Goal: Information Seeking & Learning: Learn about a topic

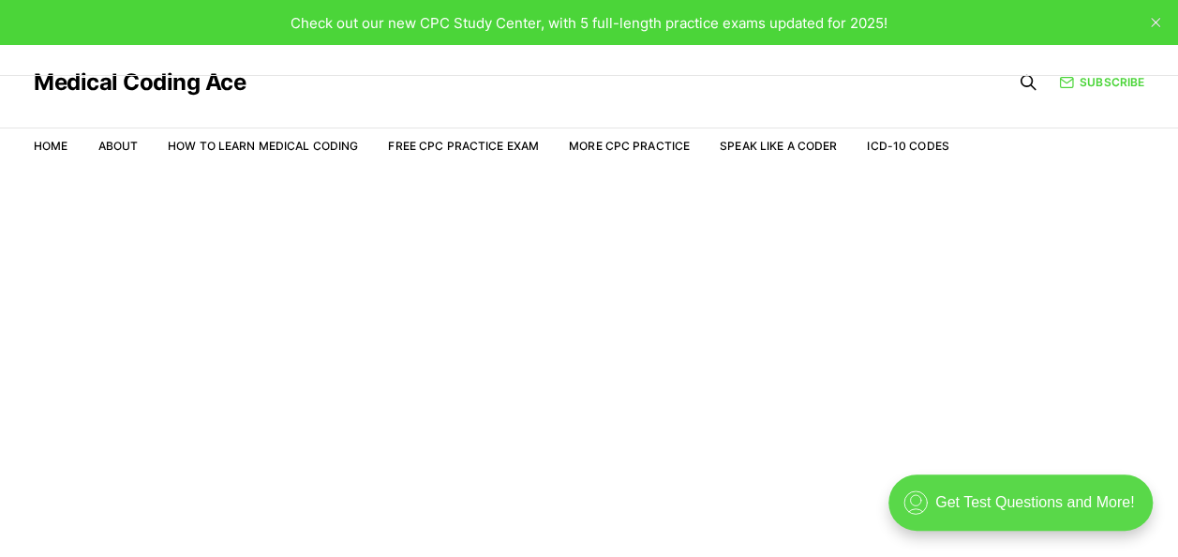
click at [1044, 512] on div ".cls-1{fill:none;stroke:currentColor;stroke-linecap:round;stroke-linejoin:round…" at bounding box center [1020, 502] width 264 height 56
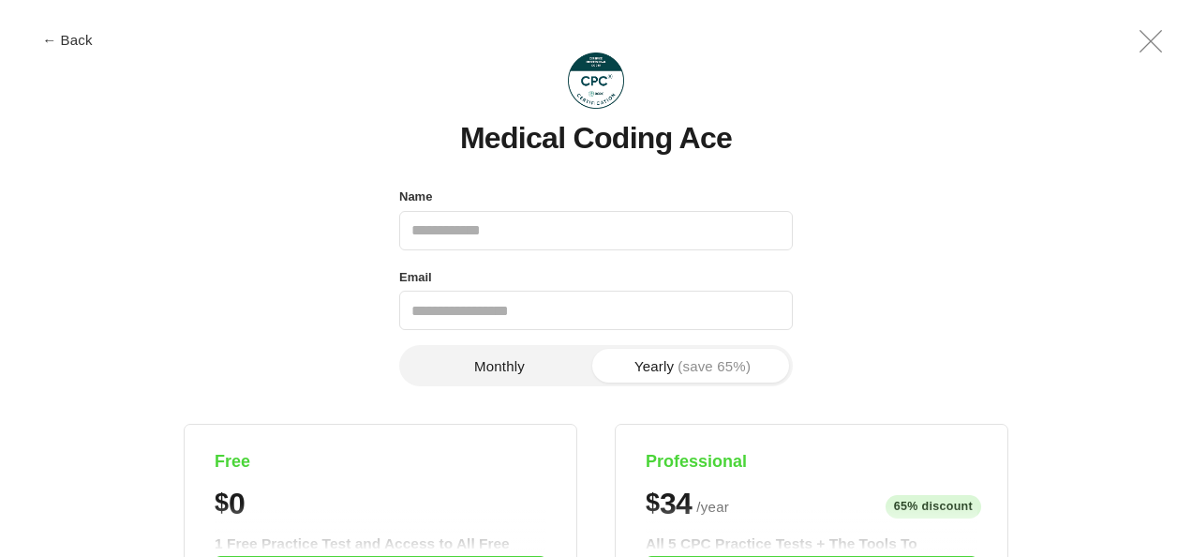
click at [1141, 39] on icon ".a{fill:none;stroke:currentColor;stroke-linecap:round;stroke-linejoin:round;str…" at bounding box center [1150, 41] width 45 height 45
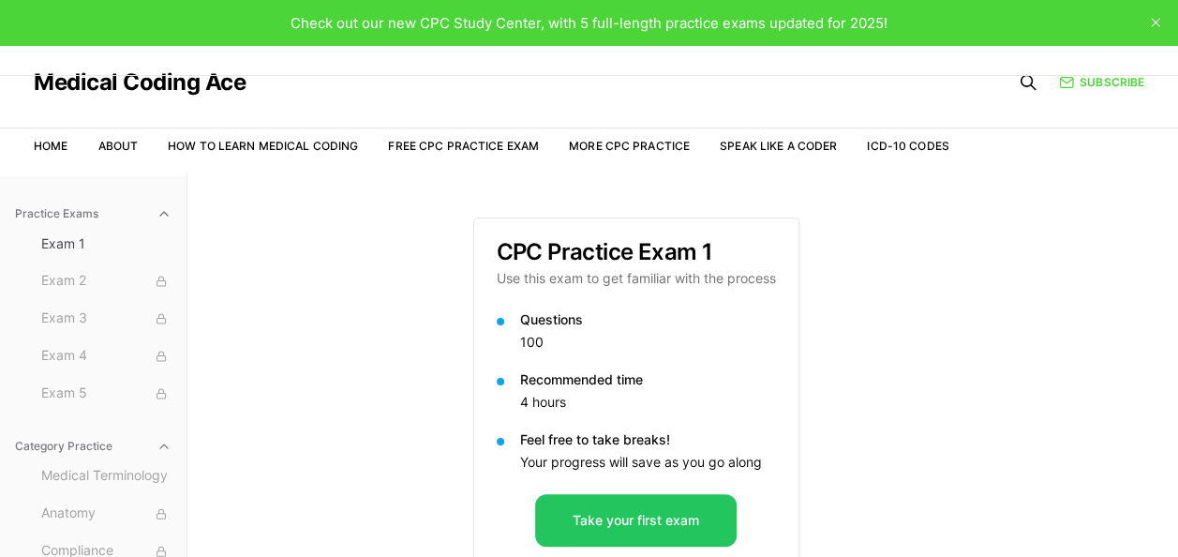
click at [983, 232] on div "Practice Exams Exam 1 Exam 2 Exam 3 Exam 4 Exam 5 Category Practice Medical Ter…" at bounding box center [589, 450] width 1178 height 557
click at [984, 372] on div "Practice Exams Exam 1 Exam 2 Exam 3 Exam 4 Exam 5 Category Practice Medical Ter…" at bounding box center [589, 450] width 1178 height 557
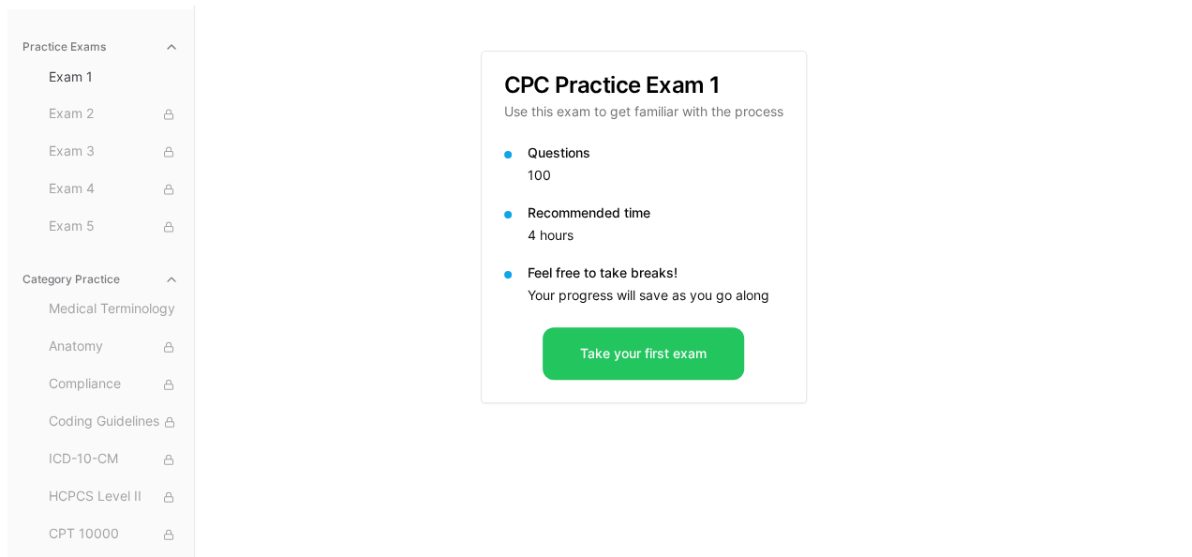
scroll to position [172, 0]
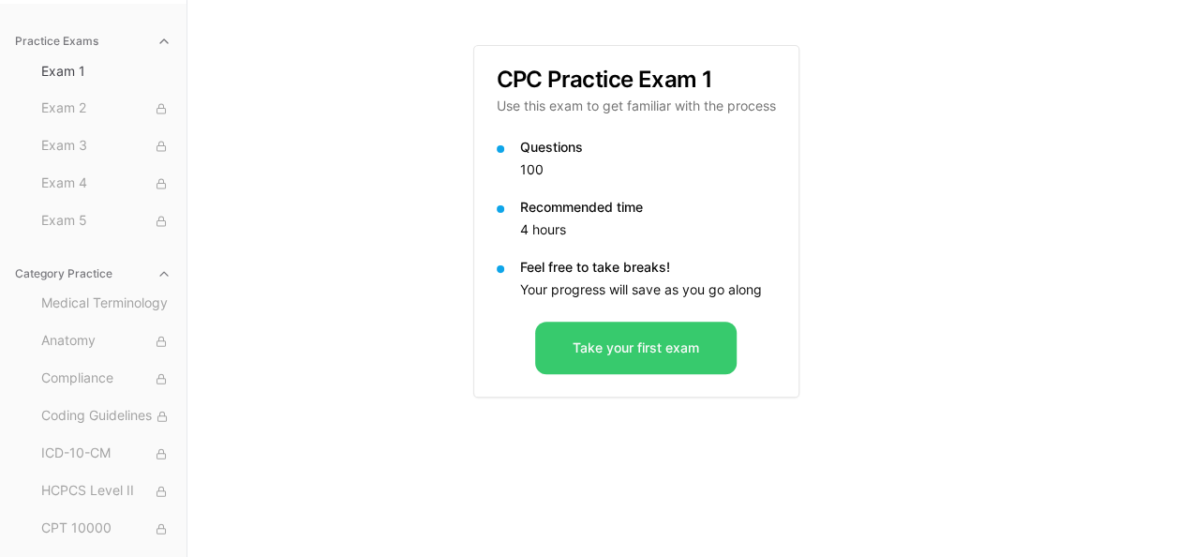
click at [637, 347] on button "Take your first exam" at bounding box center [635, 347] width 201 height 52
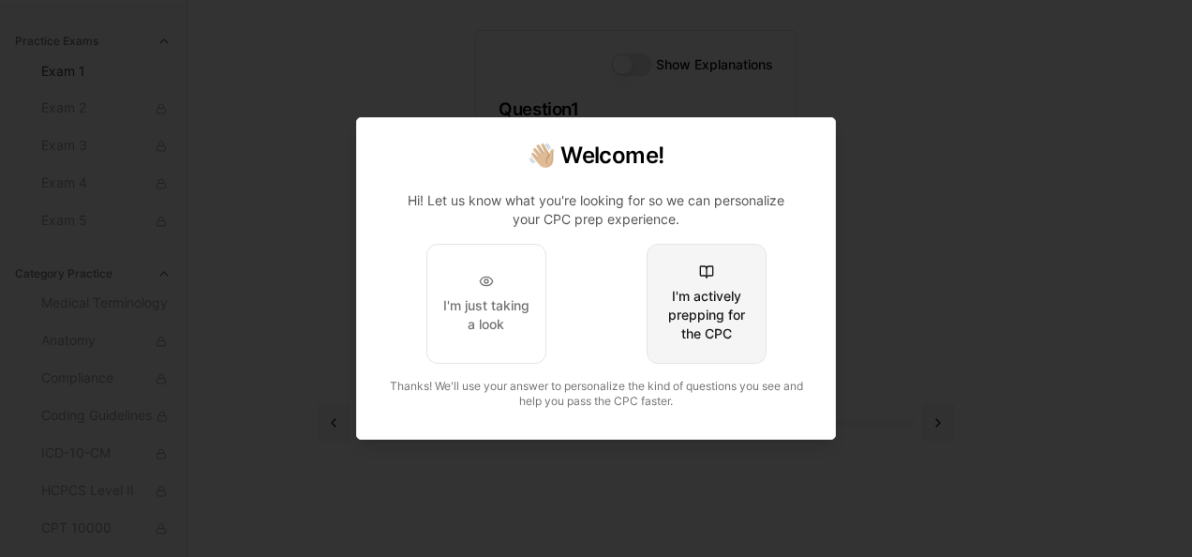
click at [716, 304] on div "I'm actively prepping for the CPC" at bounding box center [707, 315] width 88 height 56
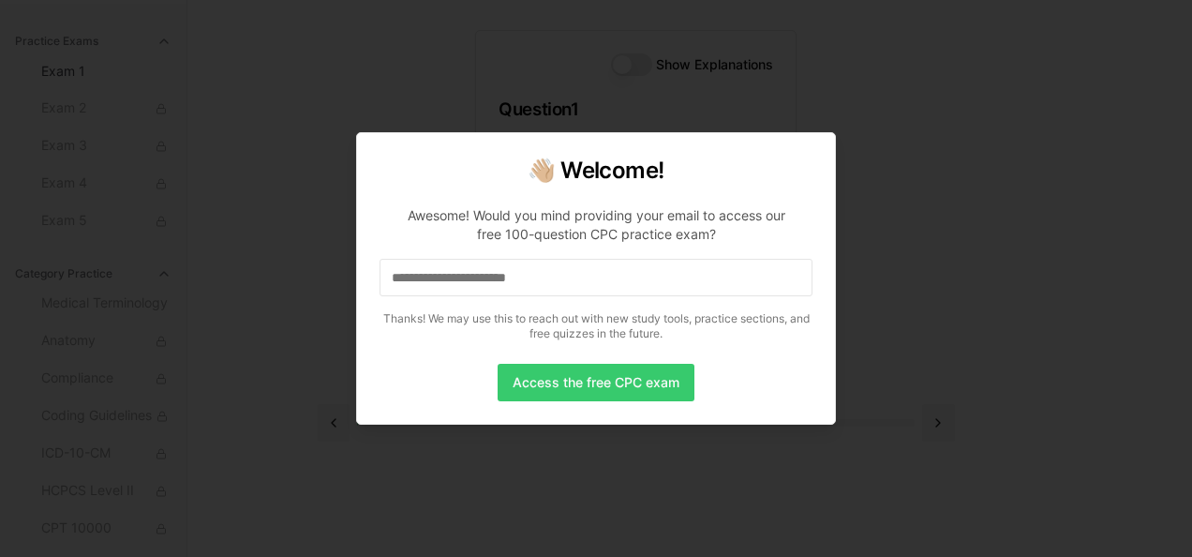
click at [611, 390] on button "Access the free CPC exam" at bounding box center [596, 382] width 197 height 37
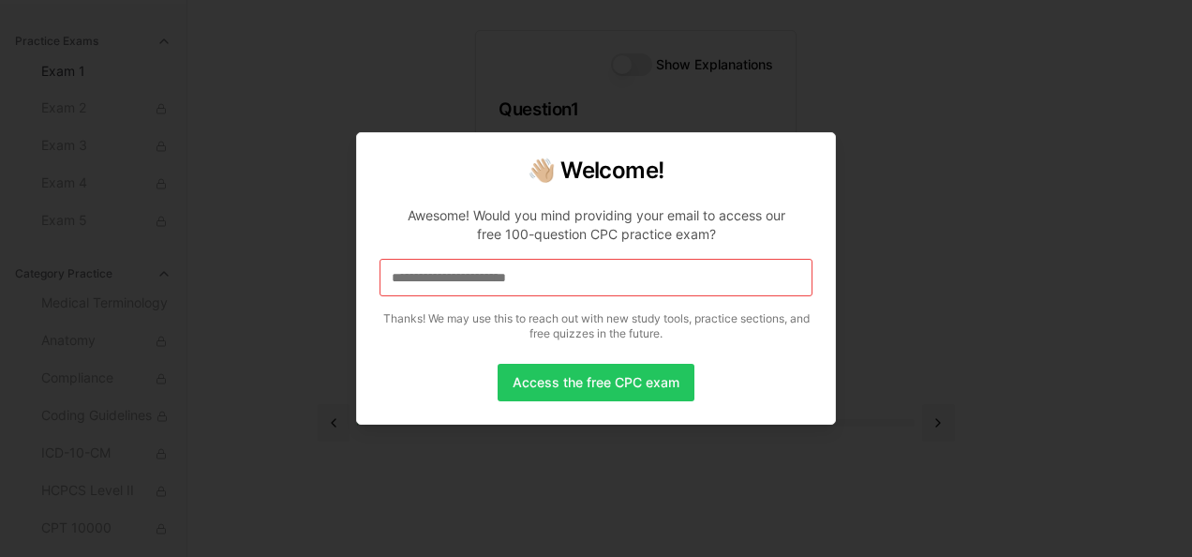
click at [937, 277] on div at bounding box center [596, 278] width 1192 height 557
click at [718, 142] on div "👋🏼 Welcome! Awesome! Would you mind providing your email to access our free 100…" at bounding box center [596, 278] width 480 height 292
click at [657, 196] on p "Awesome! Would you mind providing your email to access our free 100-question CP…" at bounding box center [596, 269] width 433 height 157
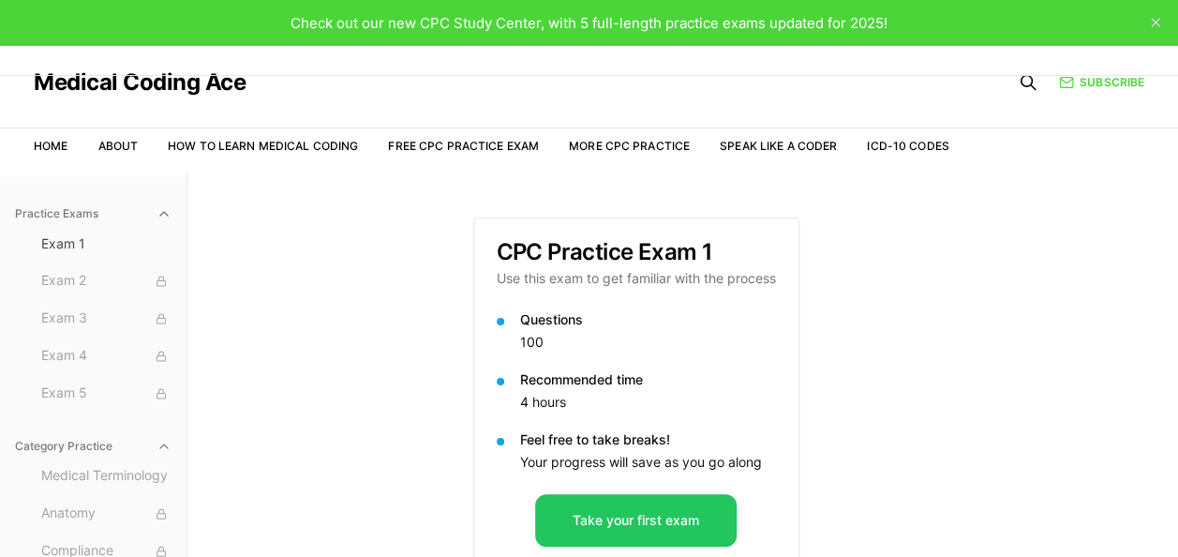
click at [761, 493] on div "Questions 100 Recommended time 4 hours Feel free to take breaks! Your progress …" at bounding box center [636, 402] width 324 height 184
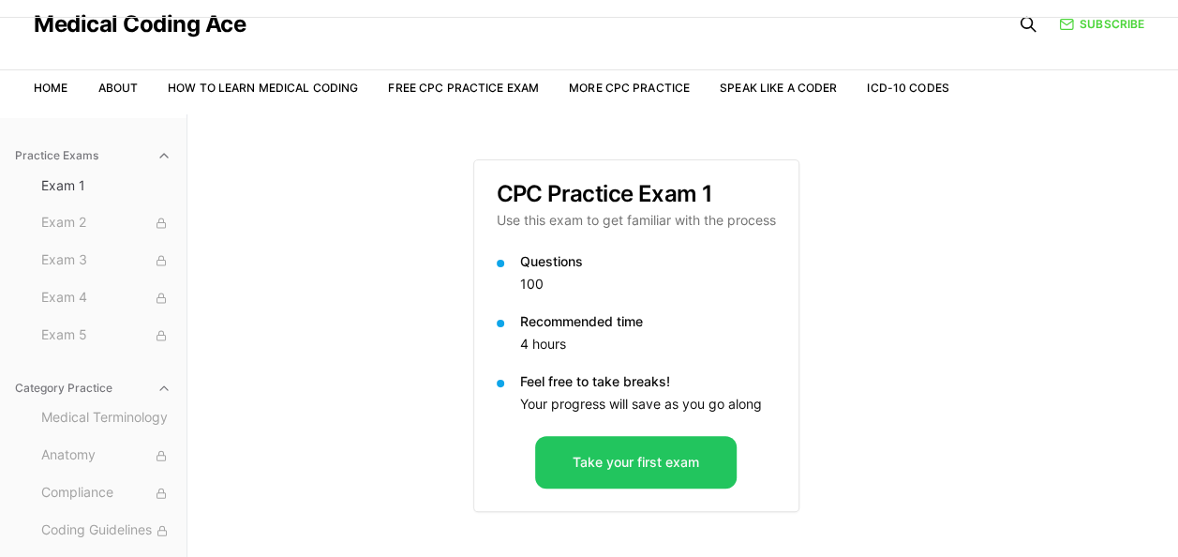
scroll to position [172, 0]
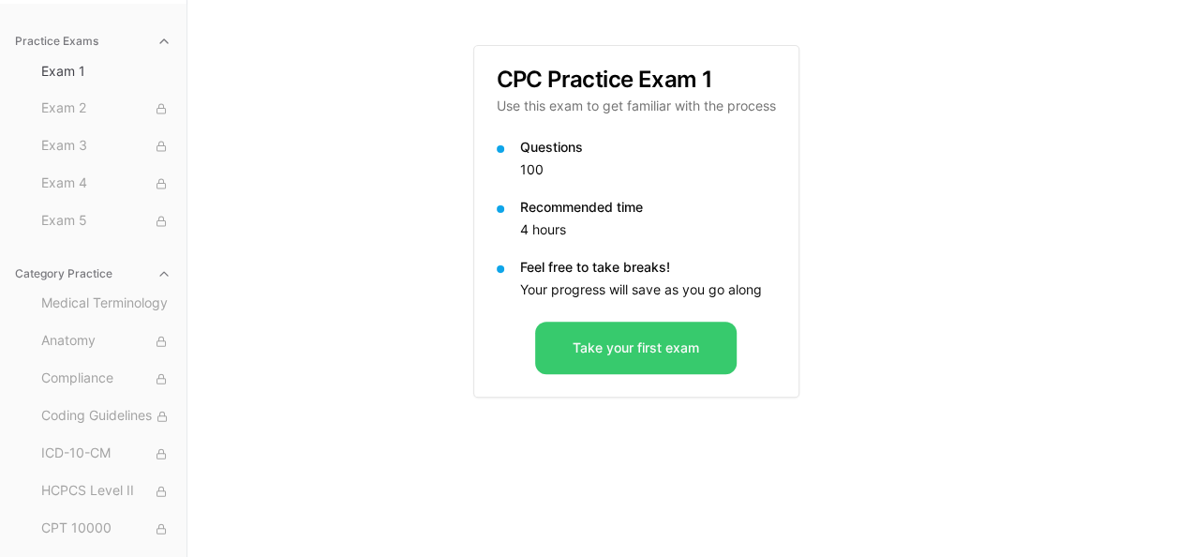
click at [644, 356] on button "Take your first exam" at bounding box center [635, 347] width 201 height 52
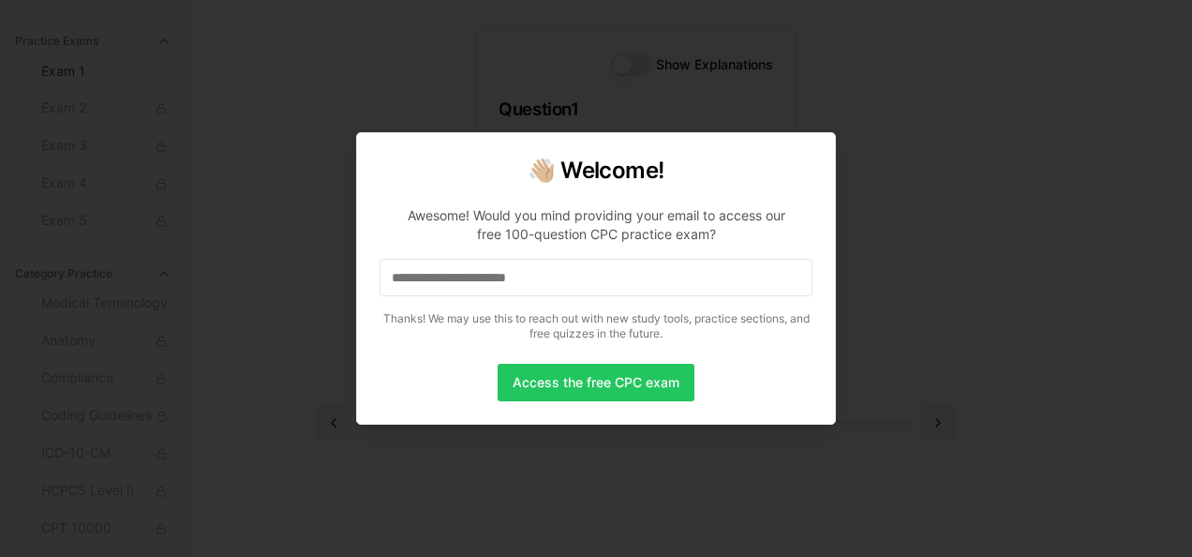
click at [890, 231] on div at bounding box center [596, 278] width 1192 height 557
click at [636, 395] on button "Access the free CPC exam" at bounding box center [596, 382] width 197 height 37
click at [886, 206] on div at bounding box center [596, 278] width 1192 height 557
click at [411, 270] on input at bounding box center [596, 277] width 433 height 37
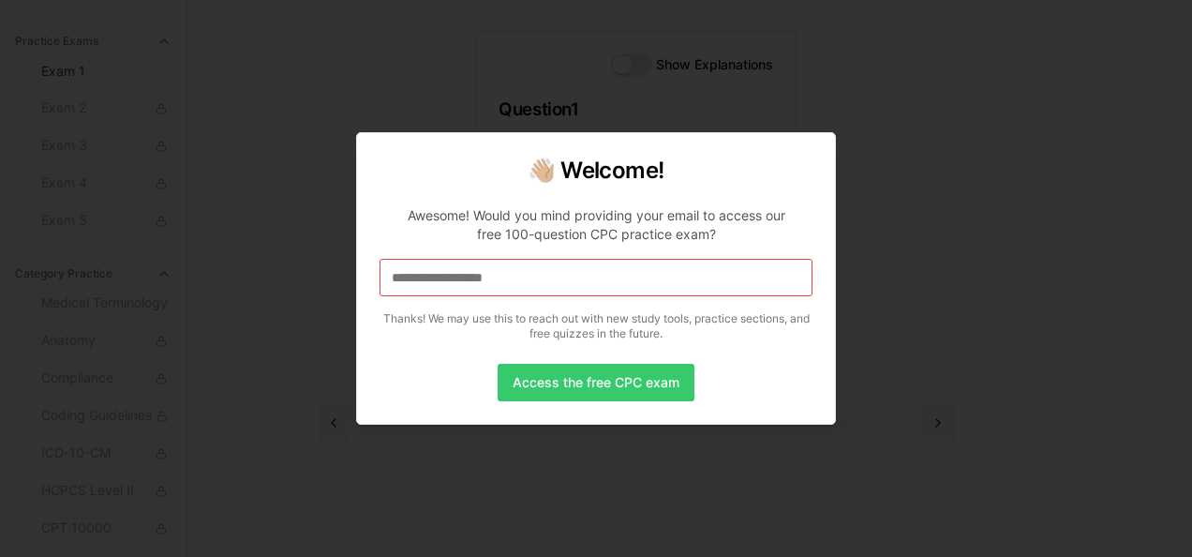
click at [609, 395] on button "Access the free CPC exam" at bounding box center [596, 382] width 197 height 37
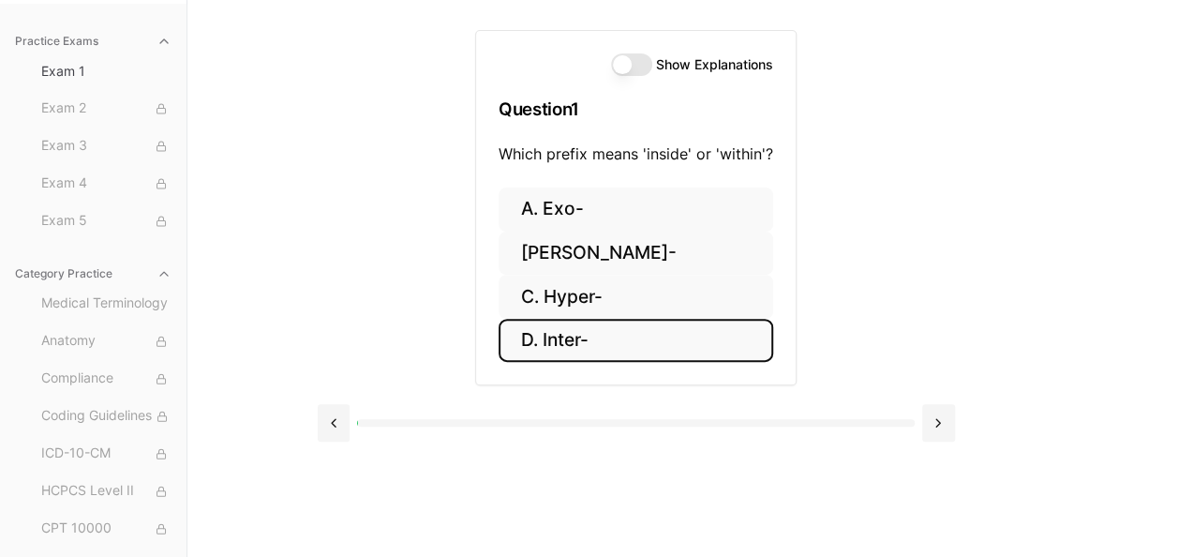
click at [636, 337] on button "D. Inter-" at bounding box center [636, 341] width 275 height 44
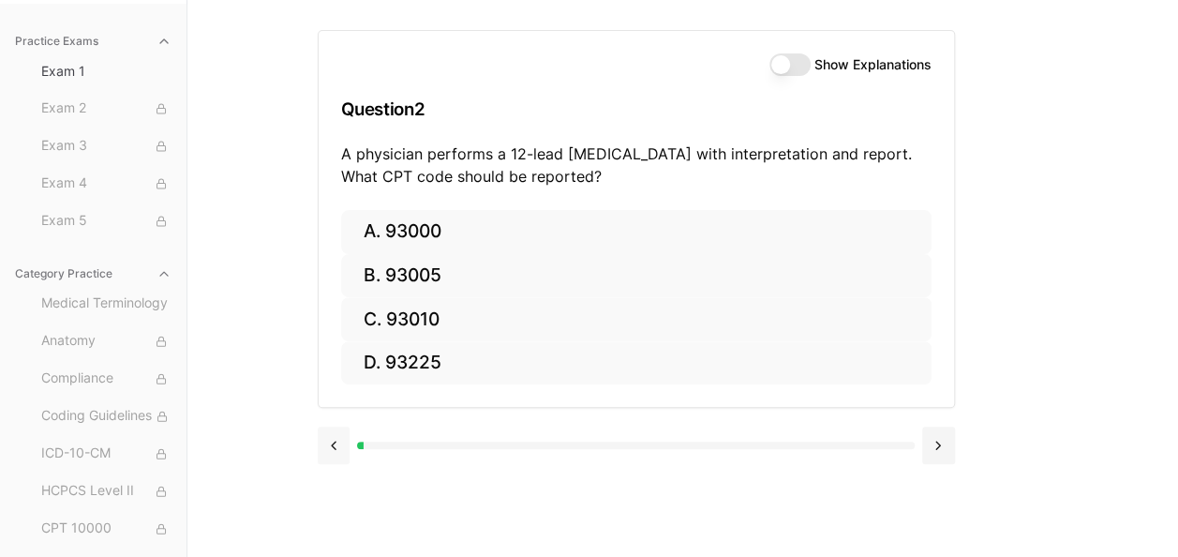
click at [335, 453] on button at bounding box center [334, 444] width 33 height 37
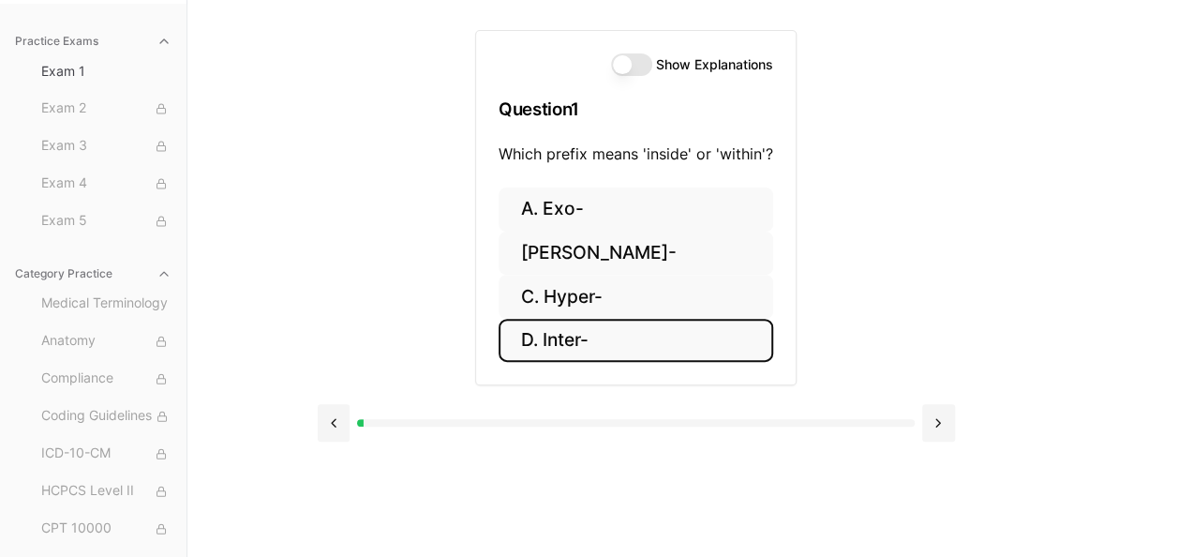
click at [641, 324] on button "D. Inter-" at bounding box center [636, 341] width 275 height 44
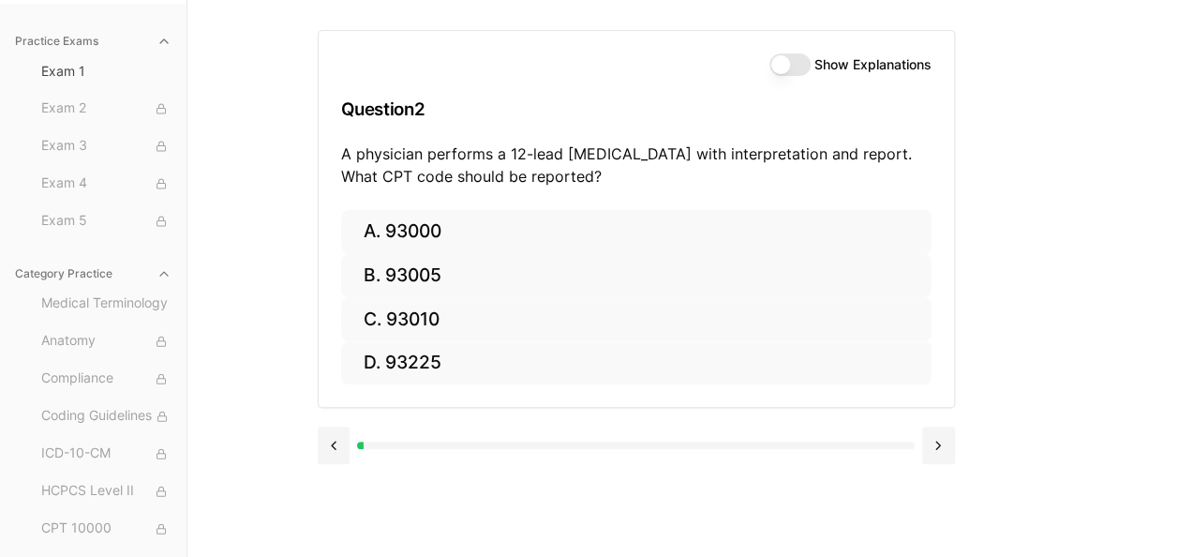
click at [626, 465] on div at bounding box center [636, 443] width 637 height 71
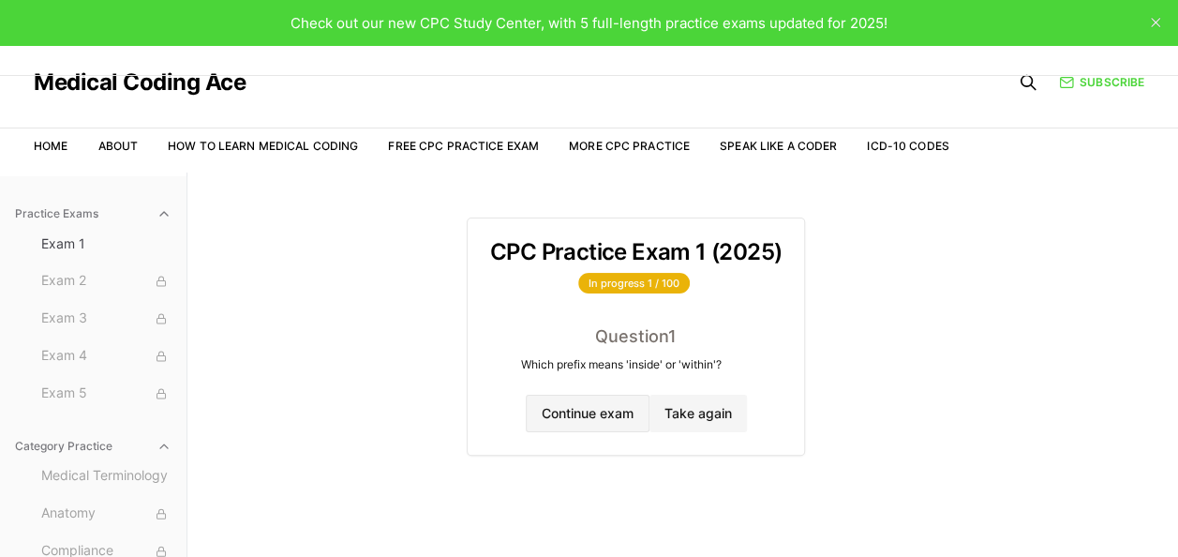
click at [605, 425] on button "Continue exam" at bounding box center [588, 413] width 124 height 37
